Goal: Check status: Check status

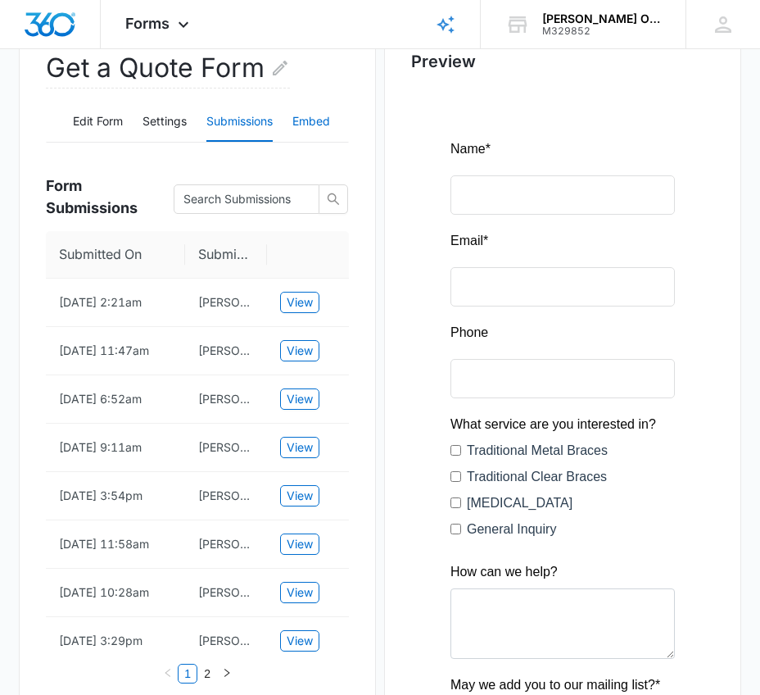
scroll to position [246, 0]
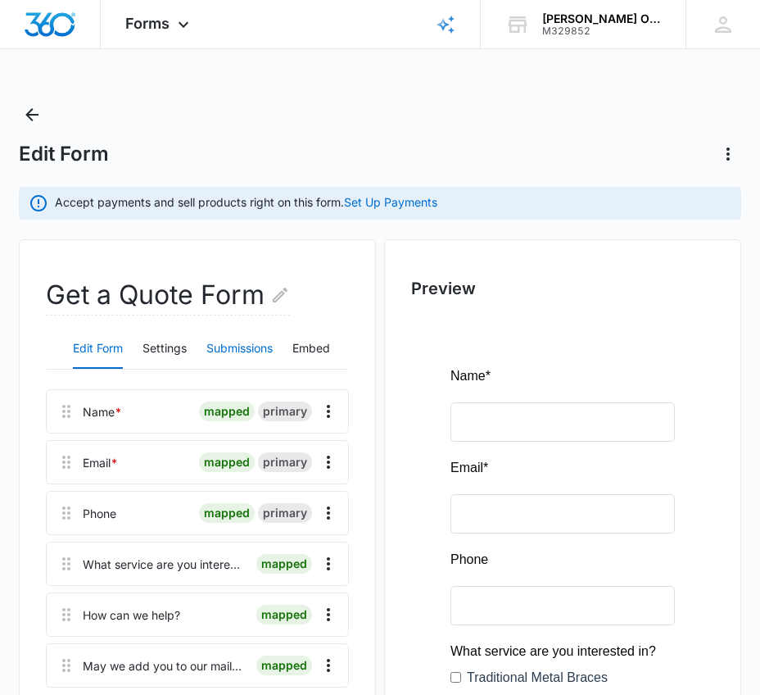
click at [250, 347] on button "Submissions" at bounding box center [239, 348] width 66 height 39
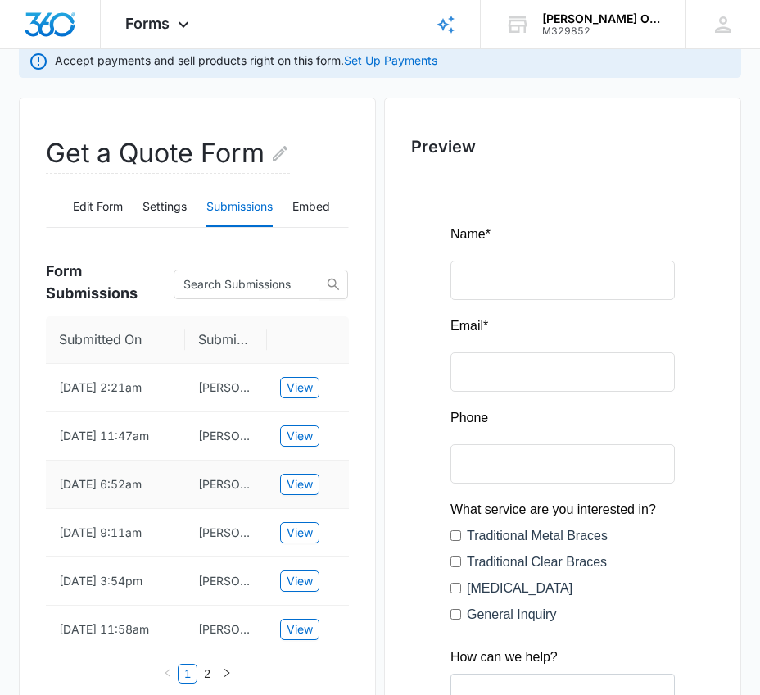
scroll to position [328, 0]
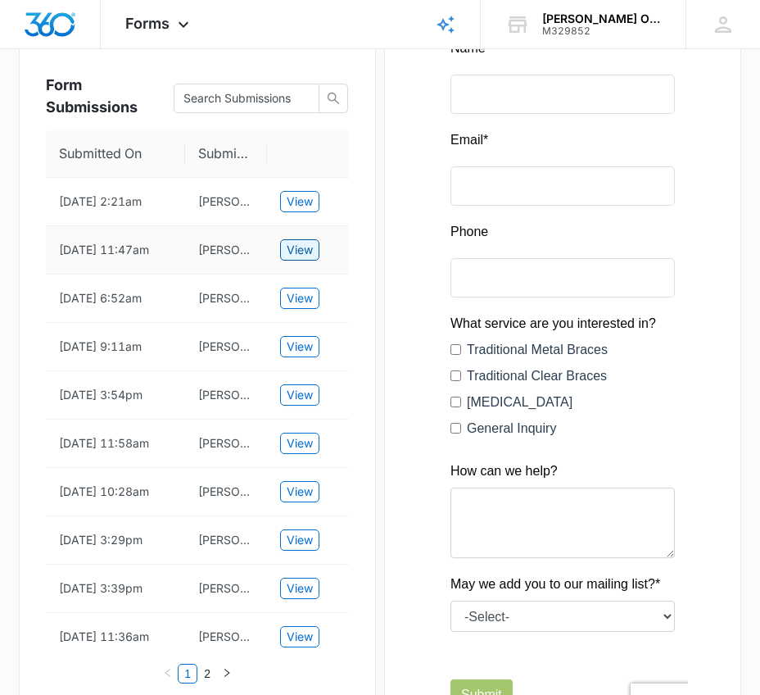
click at [305, 246] on span "View" at bounding box center [300, 250] width 26 height 18
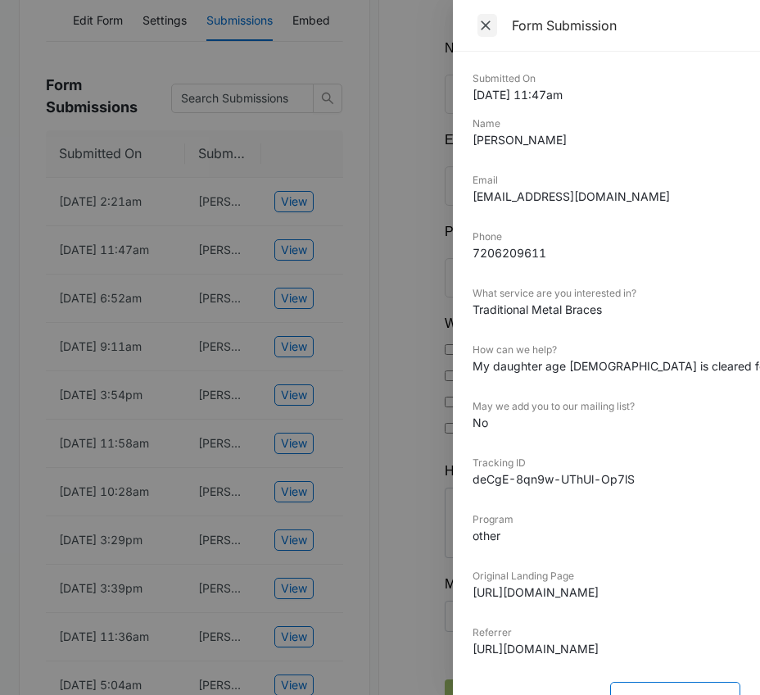
click at [487, 29] on icon "Close" at bounding box center [486, 25] width 16 height 16
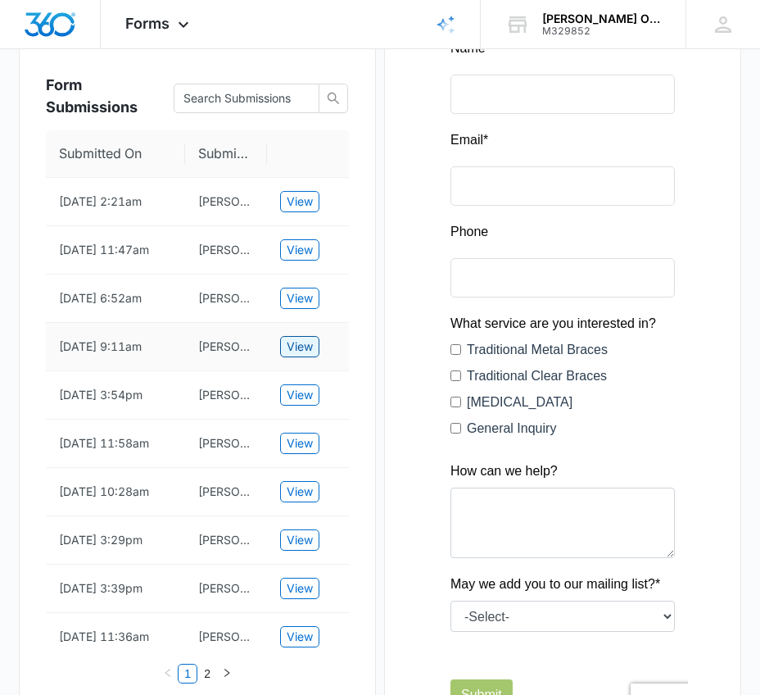
click at [288, 340] on span "View" at bounding box center [300, 347] width 26 height 18
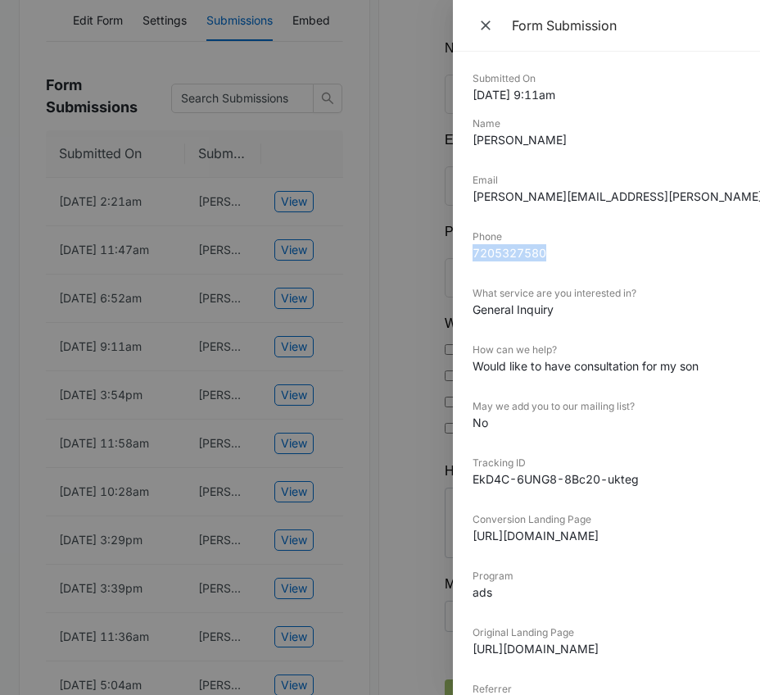
drag, startPoint x: 550, startPoint y: 253, endPoint x: 467, endPoint y: 252, distance: 82.8
click at [467, 252] on div "Submitted On 9/17/2025 9:11am Name Parvaneh Amirahmadi Email parvaneh.amira@gma…" at bounding box center [606, 373] width 307 height 643
copy dd "7205327580"
click at [486, 23] on icon "Close" at bounding box center [486, 25] width 16 height 16
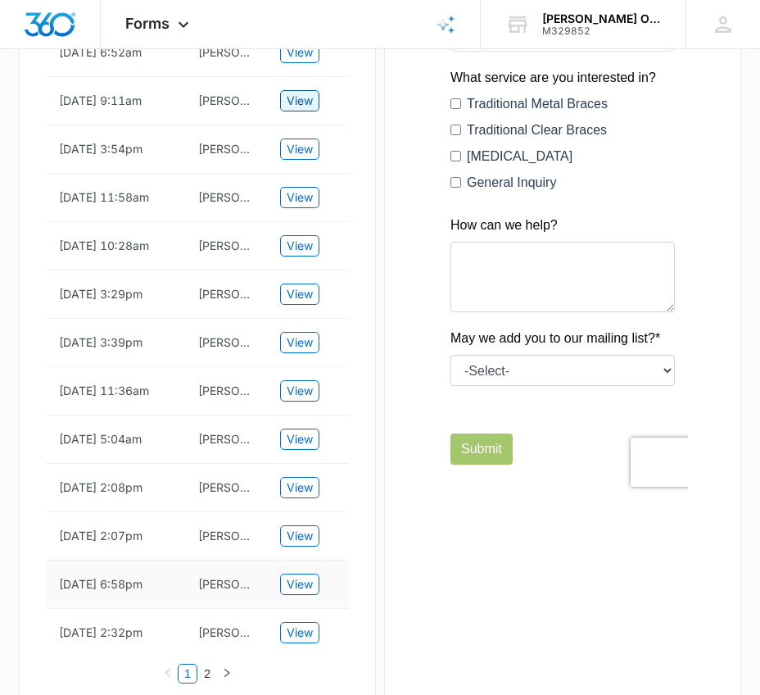
scroll to position [655, 0]
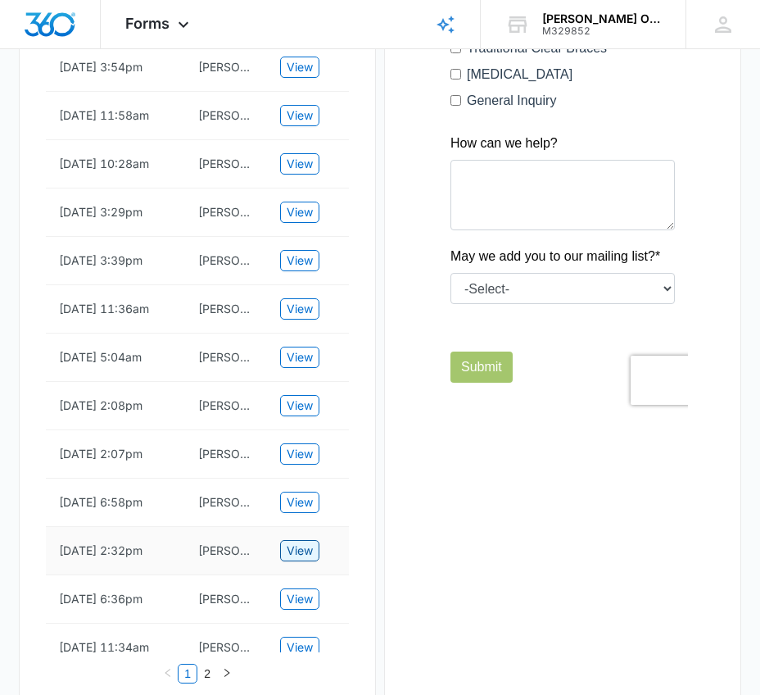
click at [295, 551] on span "View" at bounding box center [300, 551] width 26 height 18
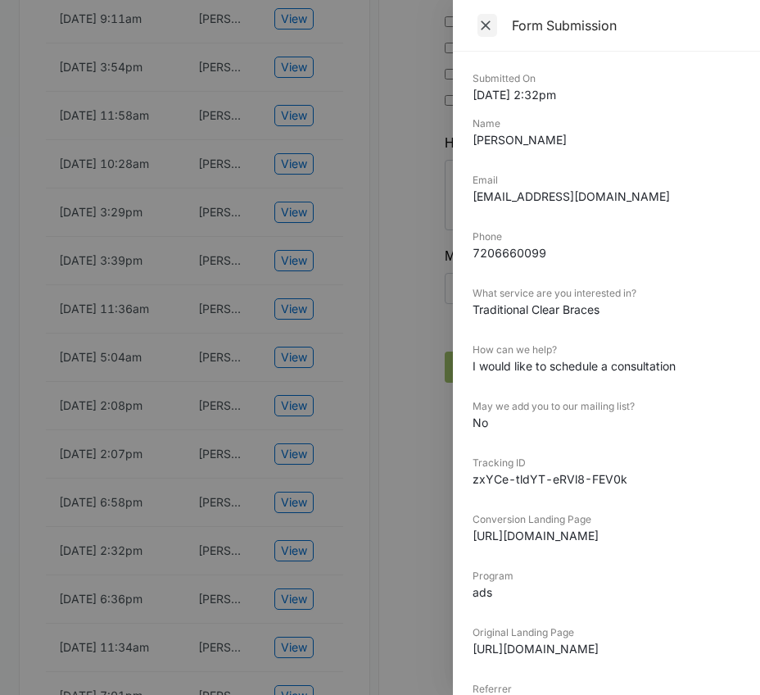
click at [486, 22] on icon "Close" at bounding box center [486, 25] width 16 height 16
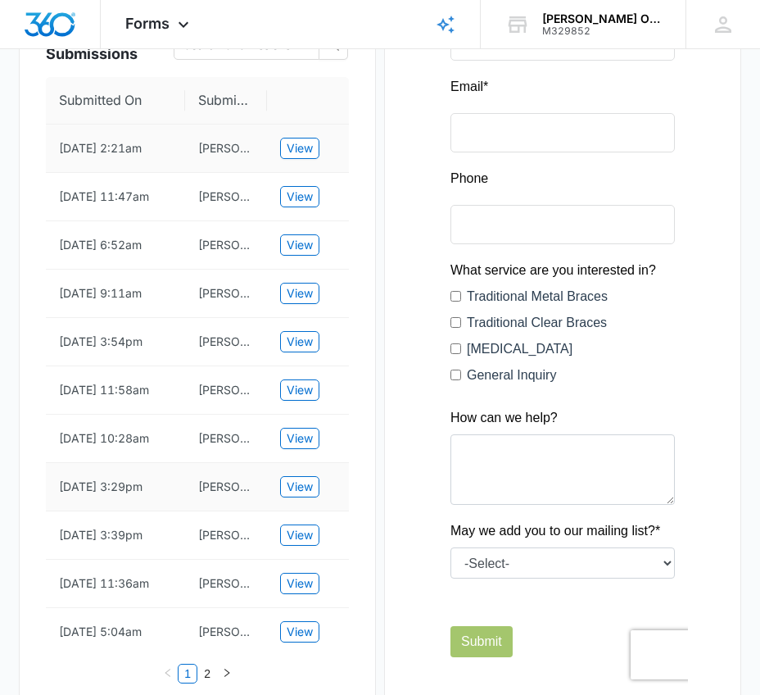
scroll to position [410, 0]
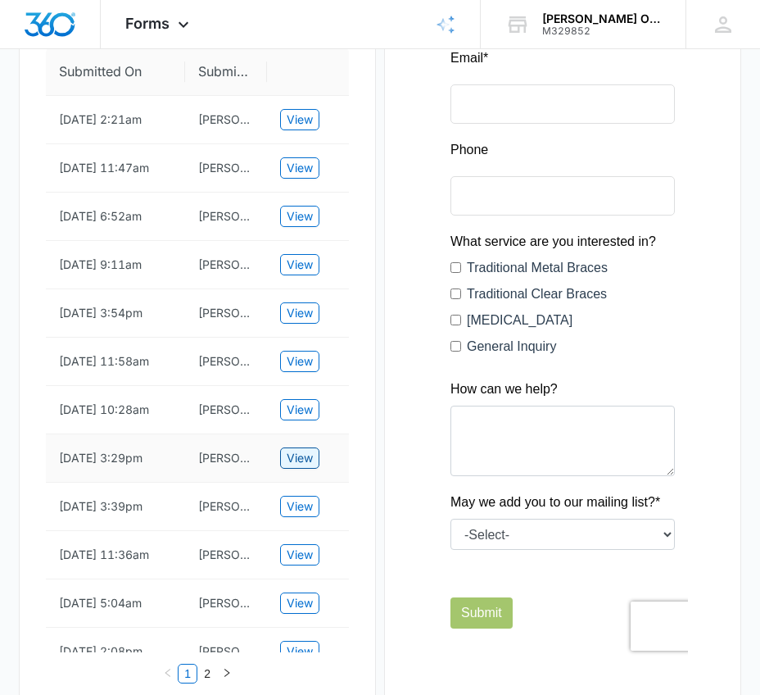
click at [303, 450] on span "View" at bounding box center [300, 458] width 26 height 18
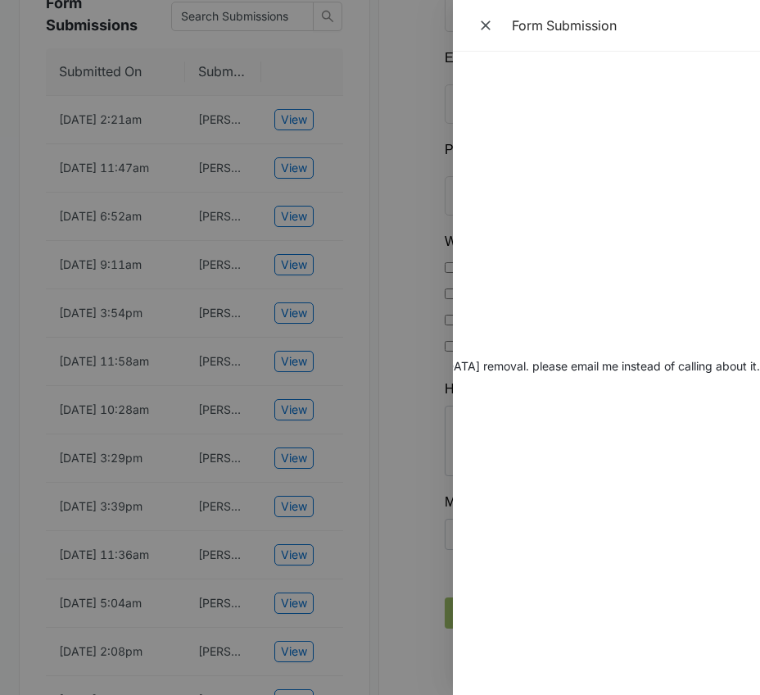
scroll to position [0, 1779]
drag, startPoint x: 528, startPoint y: 679, endPoint x: 513, endPoint y: 679, distance: 15.6
click at [513, 679] on div "Submitted On 8/27/2025 3:29pm Name Matthew Lindeman Email matthewlind68@gmail.c…" at bounding box center [606, 373] width 307 height 643
click at [488, 24] on icon "Close" at bounding box center [486, 25] width 10 height 10
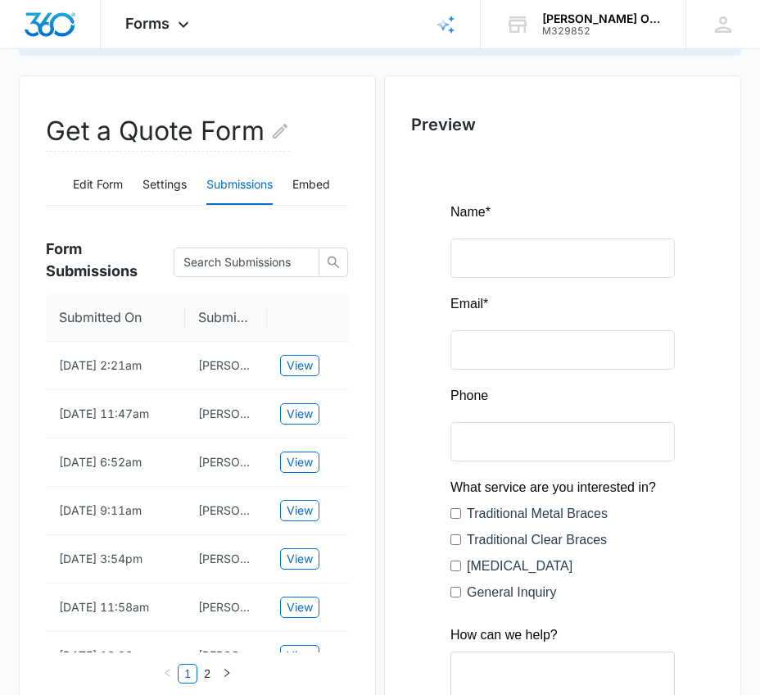
scroll to position [0, 0]
